Goal: Information Seeking & Learning: Learn about a topic

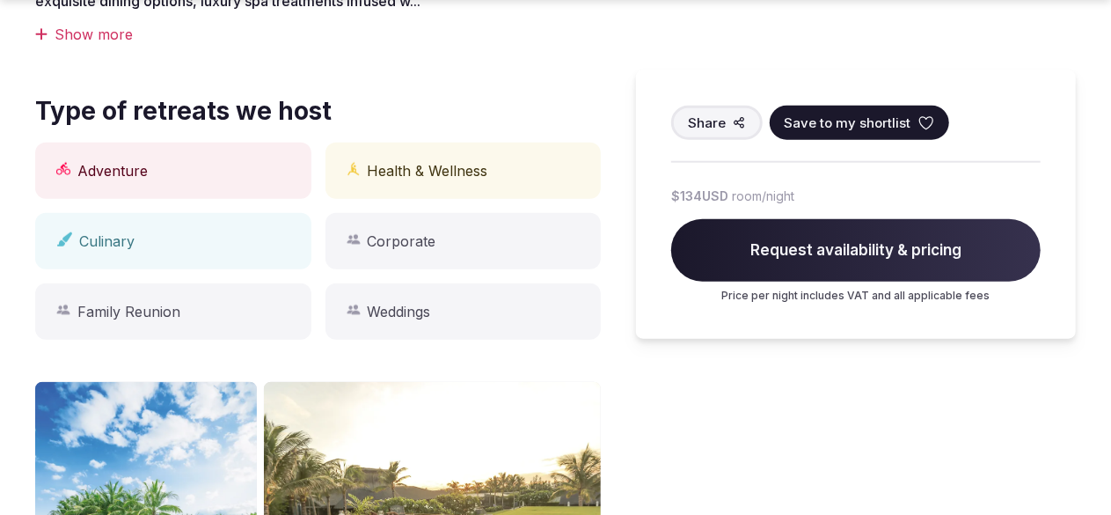
scroll to position [861, 0]
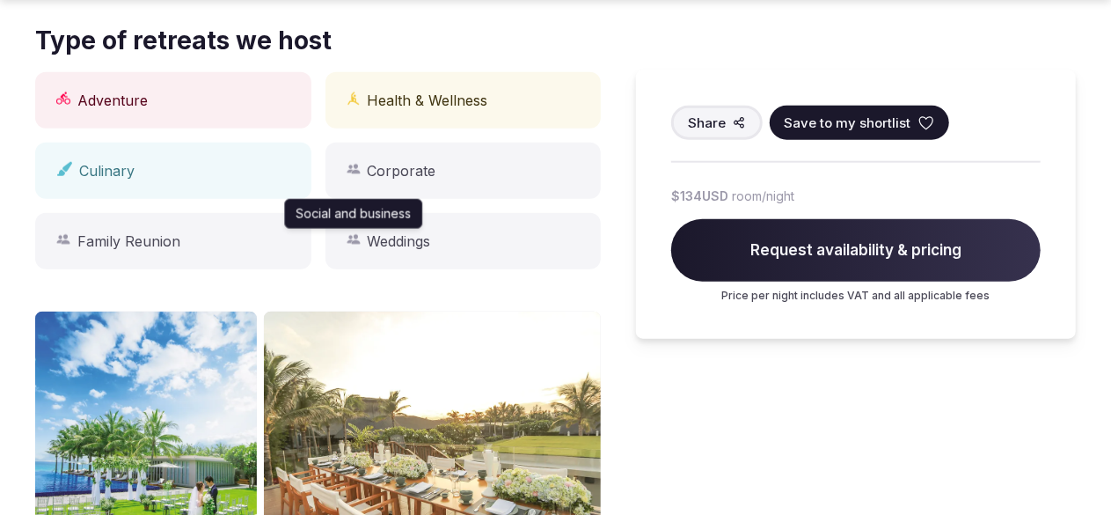
click at [359, 232] on icon "button" at bounding box center [354, 239] width 14 height 14
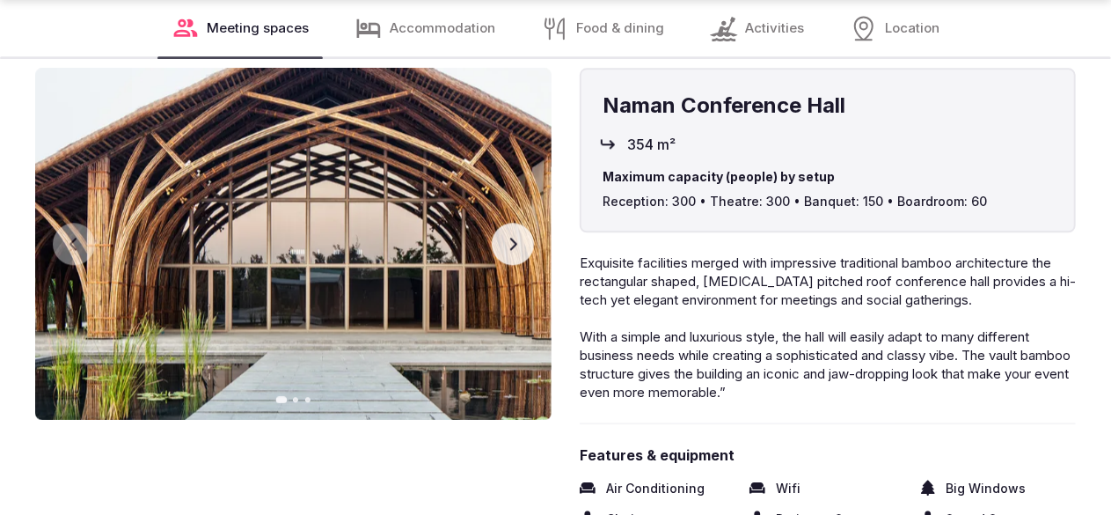
scroll to position [2052, 0]
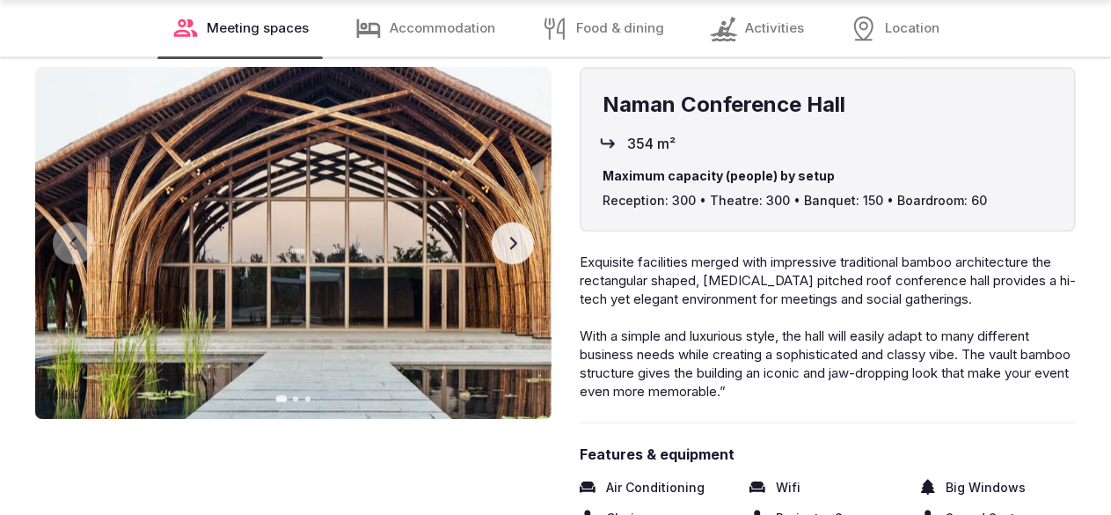
click at [520, 250] on icon "button" at bounding box center [513, 243] width 14 height 14
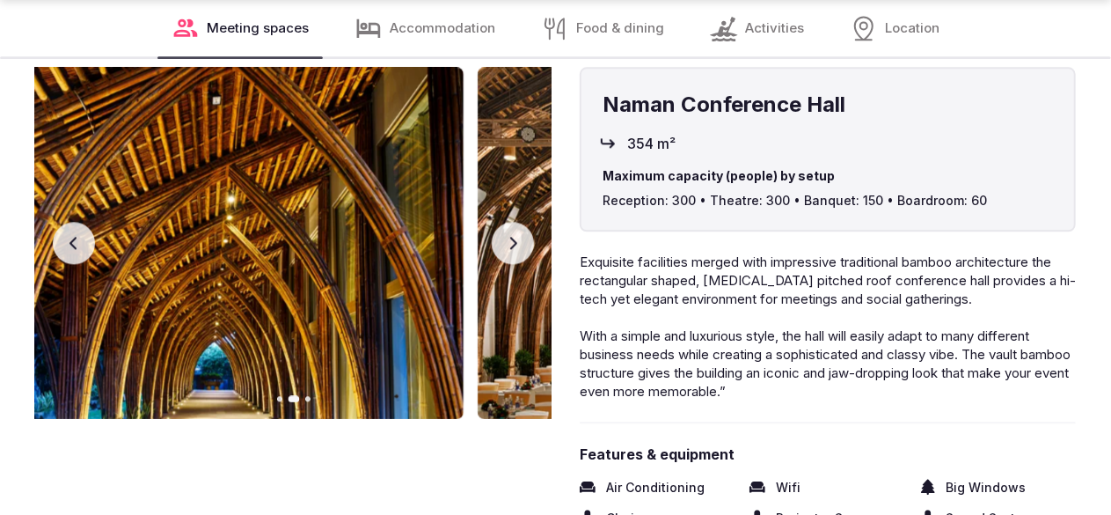
click at [520, 250] on icon "button" at bounding box center [513, 243] width 14 height 14
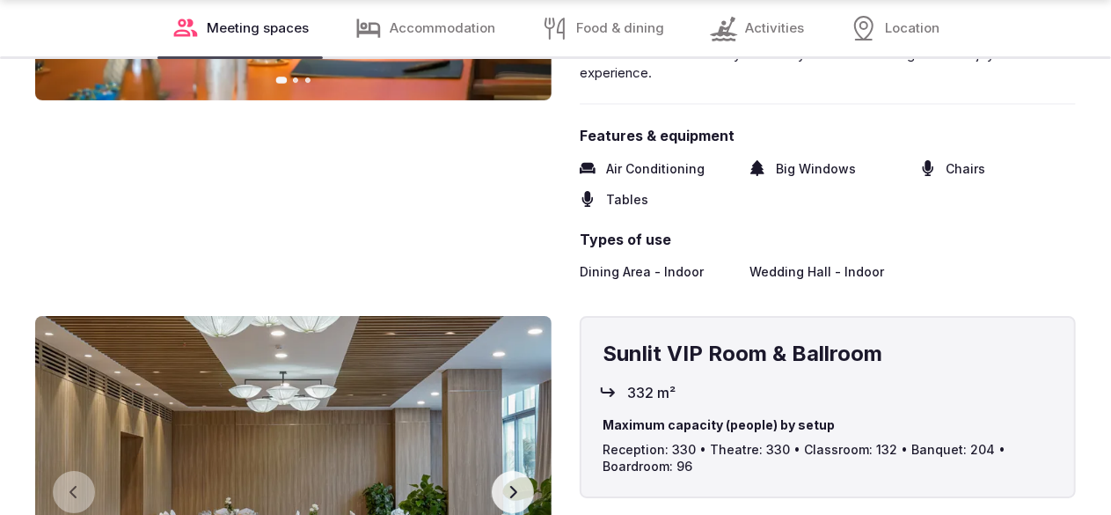
scroll to position [3023, 0]
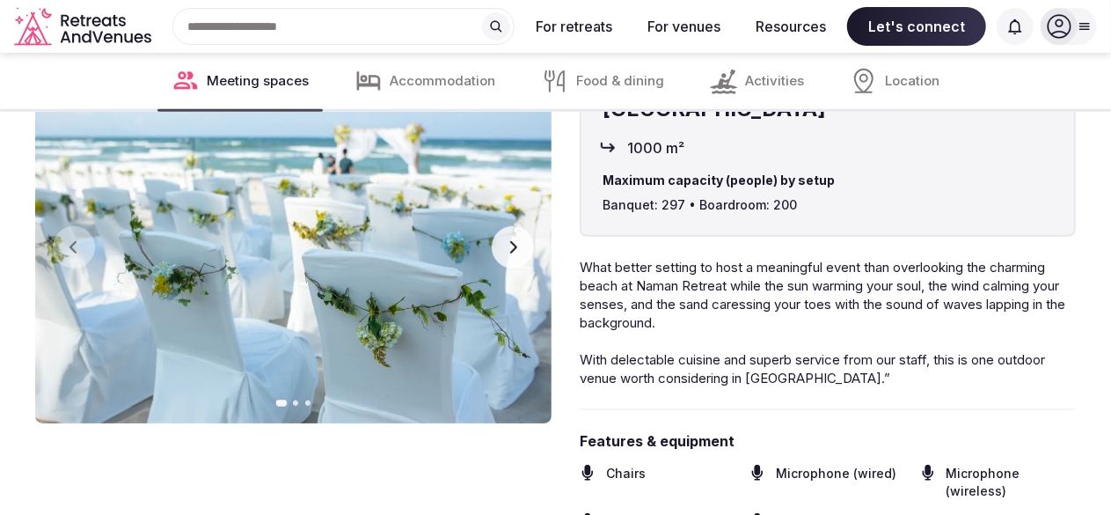
scroll to position [3889, 0]
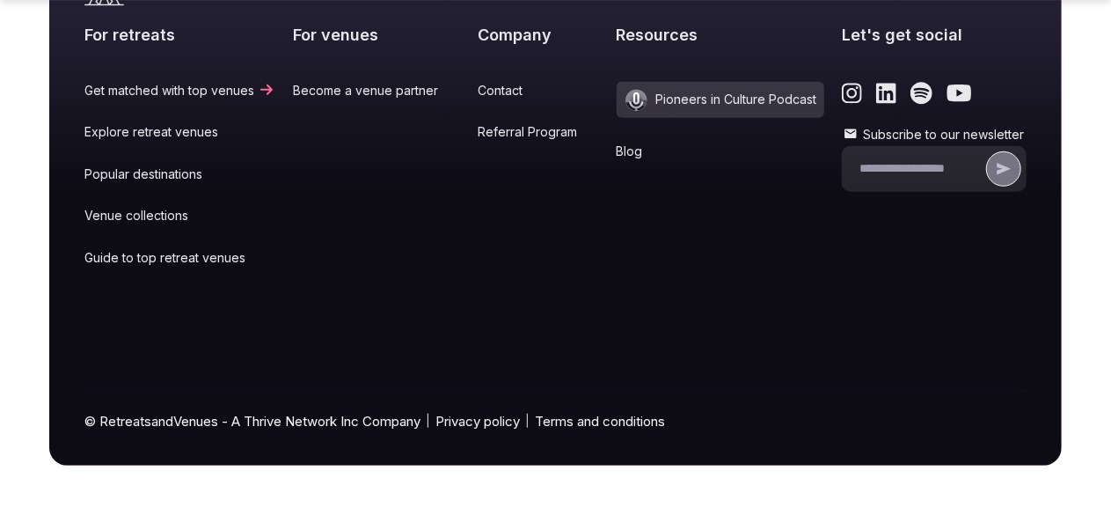
scroll to position [12088, 0]
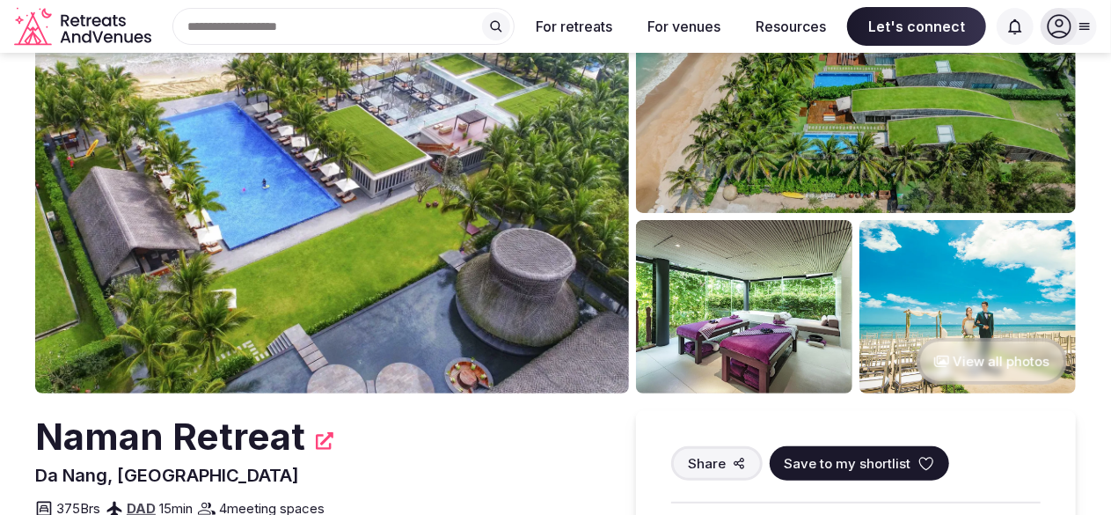
scroll to position [0, 0]
